Goal: Task Accomplishment & Management: Use online tool/utility

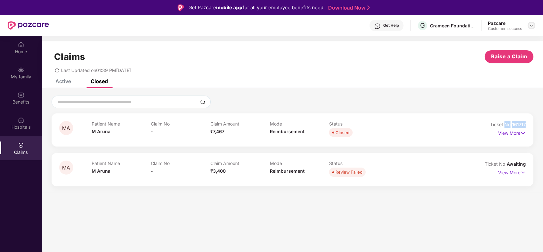
click at [532, 24] on img at bounding box center [531, 25] width 5 height 5
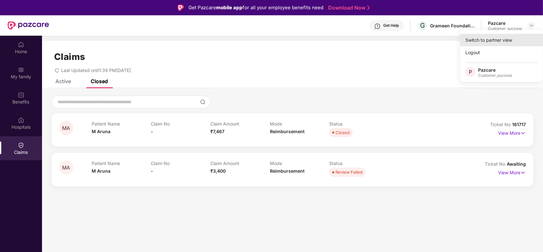
click at [500, 41] on div "Switch to partner view" at bounding box center [501, 40] width 83 height 12
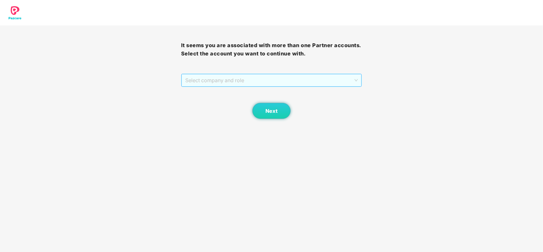
click at [330, 81] on span "Select company and role" at bounding box center [271, 80] width 173 height 12
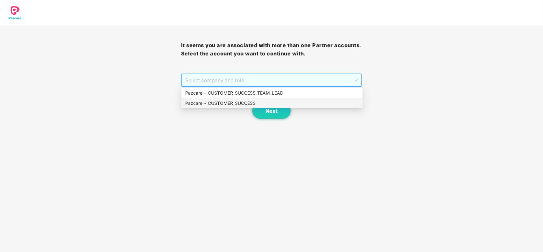
click at [291, 104] on div "Pazcare - CUSTOMER_SUCCESS" at bounding box center [271, 103] width 173 height 7
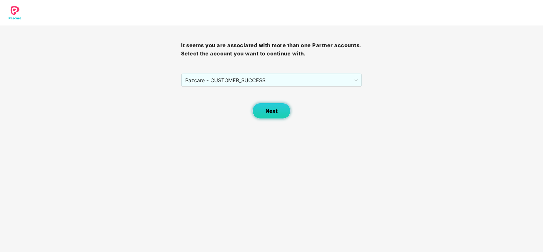
click at [278, 108] on button "Next" at bounding box center [271, 111] width 38 height 16
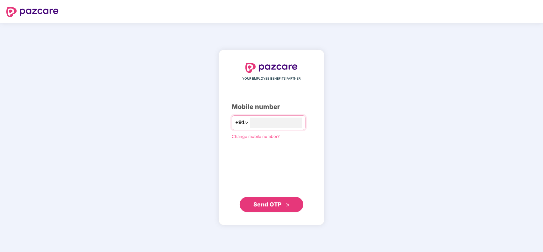
type input "**********"
click at [279, 205] on span "Send OTP" at bounding box center [267, 204] width 28 height 7
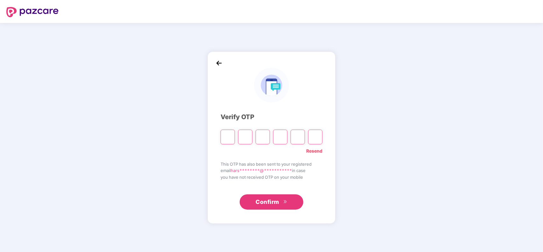
type input "*"
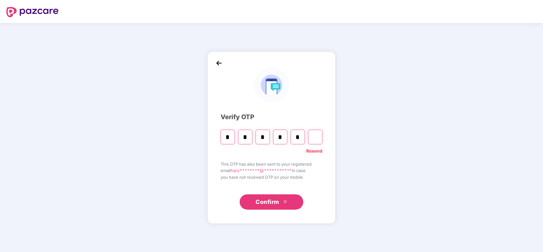
type input "*"
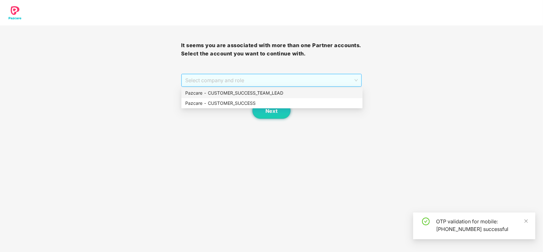
click at [241, 79] on span "Select company and role" at bounding box center [271, 80] width 173 height 12
click at [239, 104] on div "Pazcare - CUSTOMER_SUCCESS" at bounding box center [271, 103] width 173 height 7
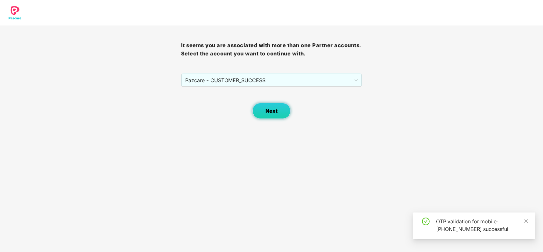
click at [260, 109] on button "Next" at bounding box center [271, 111] width 38 height 16
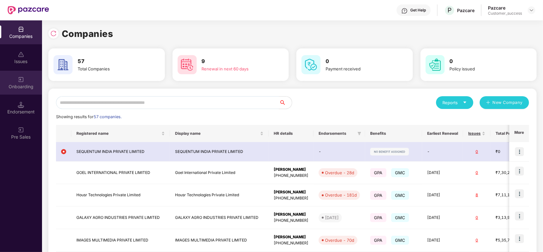
click at [23, 81] on img at bounding box center [21, 79] width 6 height 6
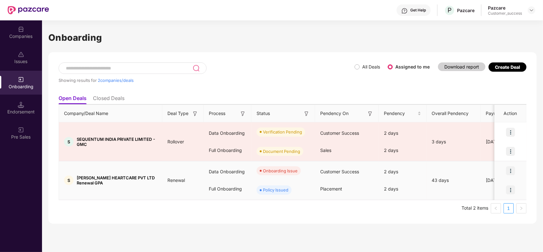
click at [511, 168] on img at bounding box center [510, 170] width 9 height 9
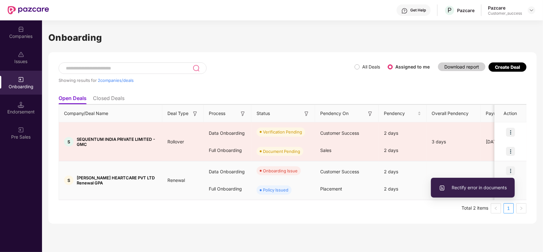
click at [479, 187] on span "Rectify error in documents" at bounding box center [473, 187] width 68 height 7
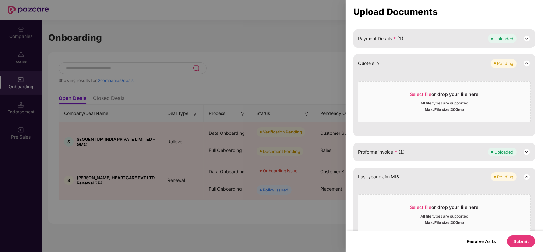
scroll to position [254, 0]
click at [418, 145] on div "Proforma invoice * (1) Uploaded" at bounding box center [444, 151] width 182 height 18
click at [418, 149] on div "Proforma invoice * (1) Uploaded" at bounding box center [444, 151] width 173 height 9
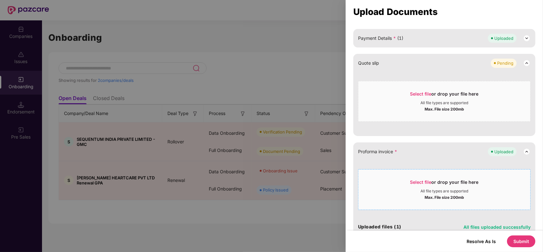
click at [413, 180] on span "Select file" at bounding box center [420, 181] width 21 height 5
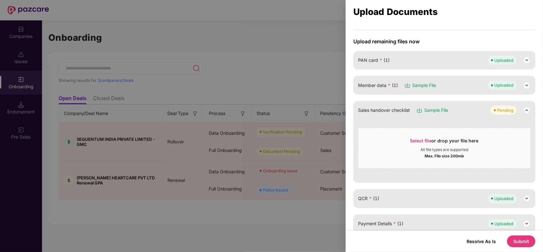
scroll to position [0, 0]
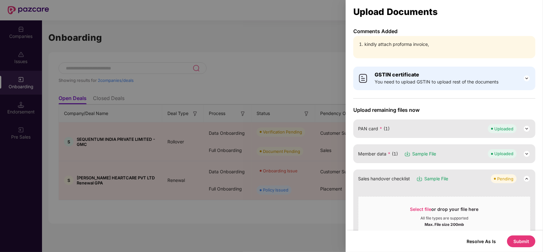
click at [518, 242] on button "Submit" at bounding box center [521, 241] width 28 height 12
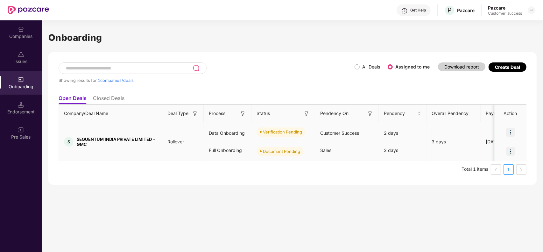
click at [507, 135] on img at bounding box center [510, 132] width 9 height 9
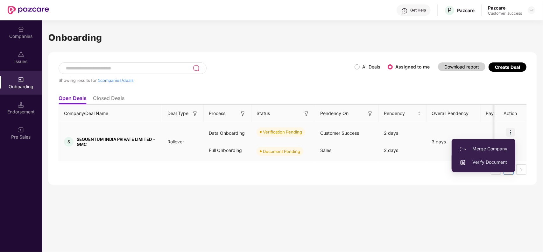
click at [498, 163] on span "Verify Document" at bounding box center [484, 161] width 48 height 7
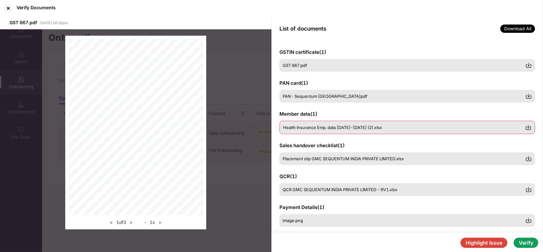
click at [313, 128] on span "Health Insurance Emp. data 2025-2026 (2).xlsx" at bounding box center [332, 127] width 99 height 5
